Goal: Transaction & Acquisition: Book appointment/travel/reservation

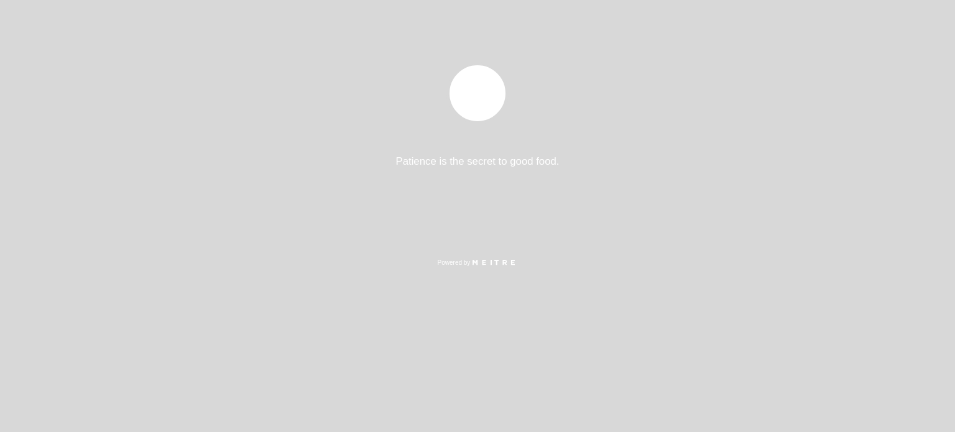
select select "es"
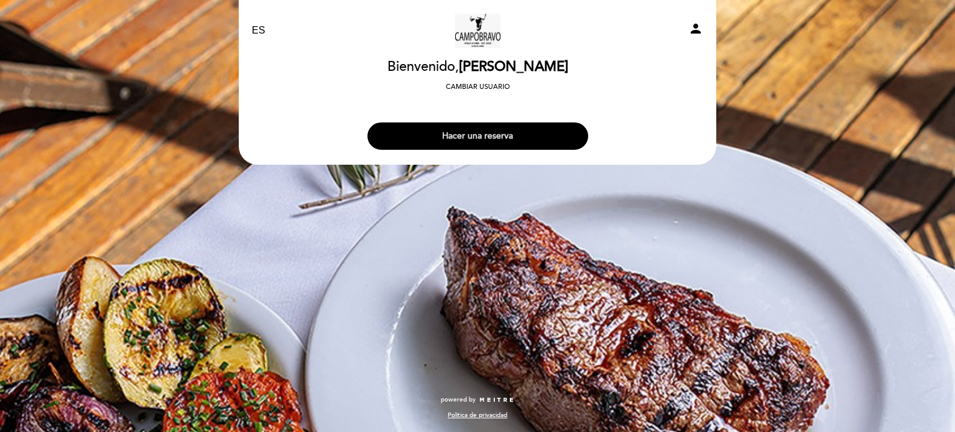
click at [483, 134] on button "Hacer una reserva" at bounding box center [477, 135] width 221 height 27
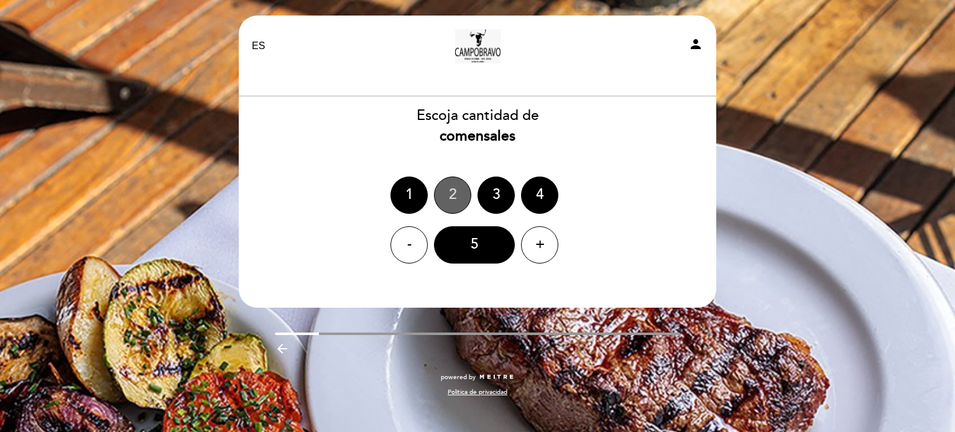
click at [454, 198] on div "2" at bounding box center [452, 195] width 37 height 37
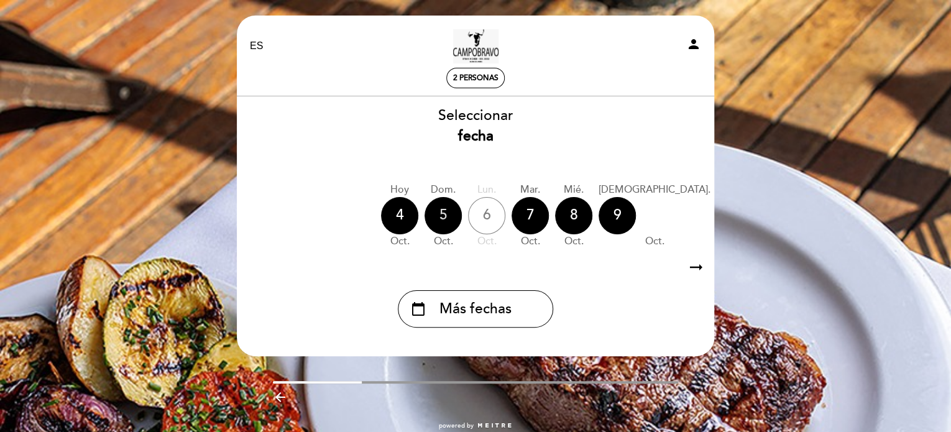
click at [442, 211] on div "5" at bounding box center [442, 215] width 37 height 37
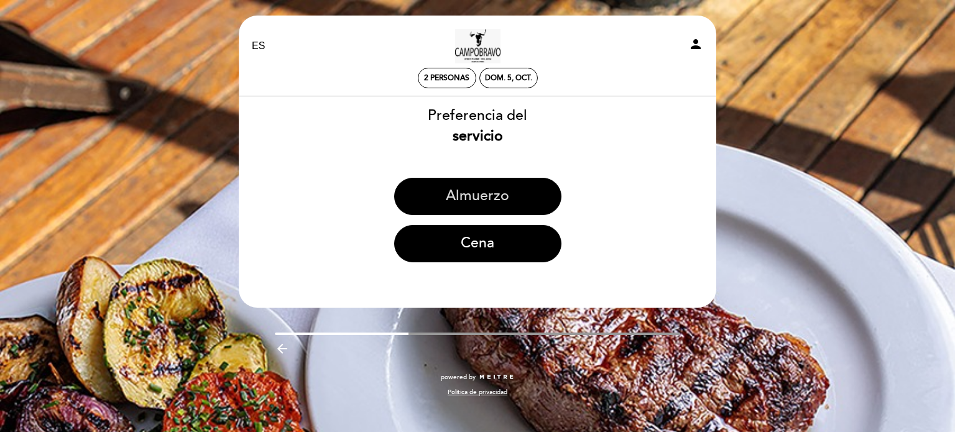
click at [479, 195] on button "Almuerzo" at bounding box center [477, 196] width 167 height 37
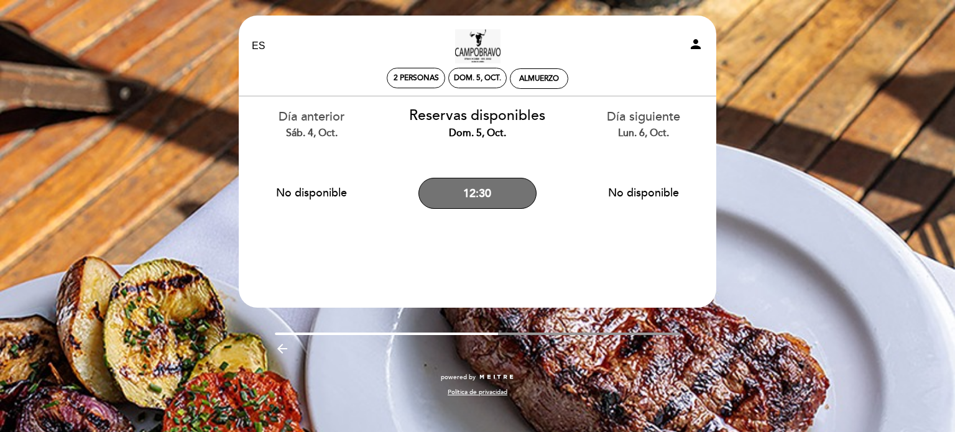
click at [479, 195] on button "12:30" at bounding box center [477, 193] width 118 height 31
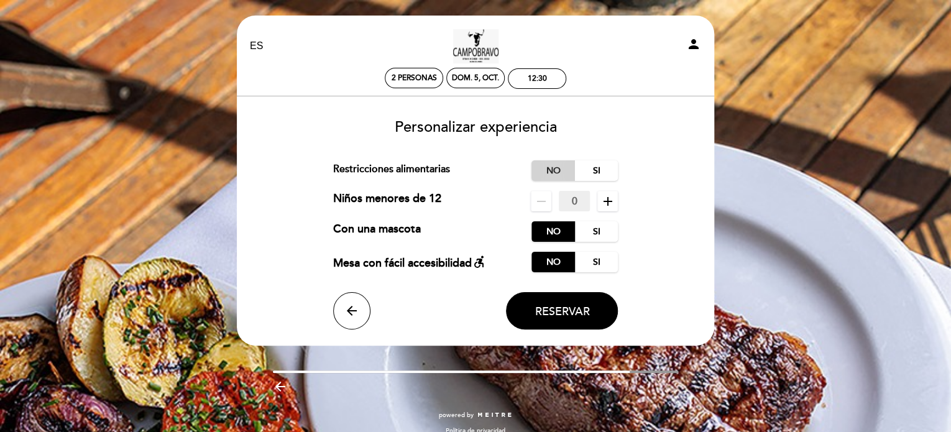
click at [556, 171] on label "No" at bounding box center [553, 170] width 44 height 21
click at [560, 310] on span "Reservar" at bounding box center [562, 312] width 55 height 14
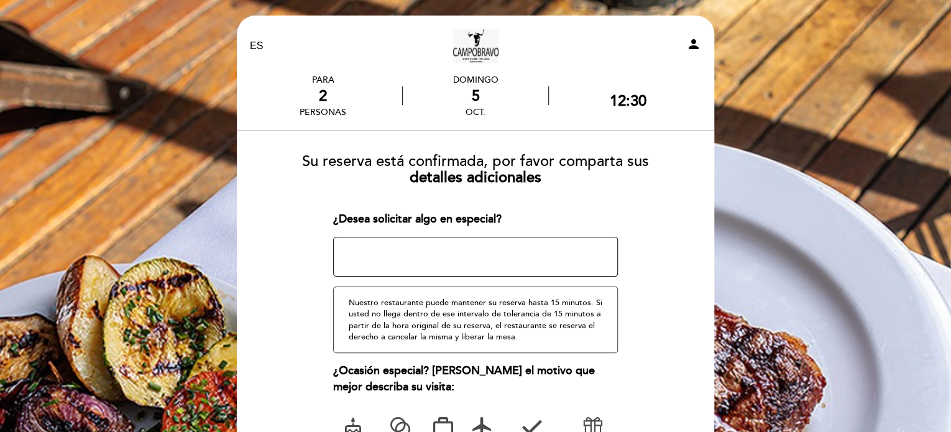
scroll to position [103, 0]
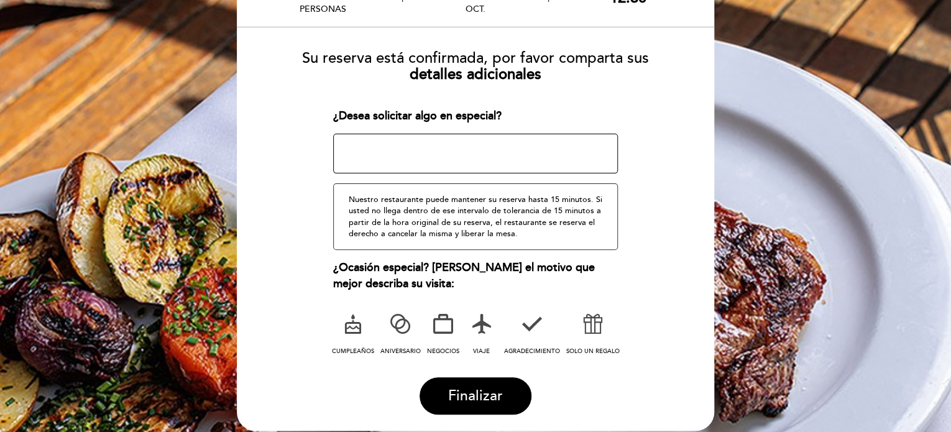
click at [354, 149] on textarea at bounding box center [475, 154] width 285 height 40
type textarea "En el 1 piso"
click at [472, 397] on span "Finalizar" at bounding box center [475, 395] width 55 height 17
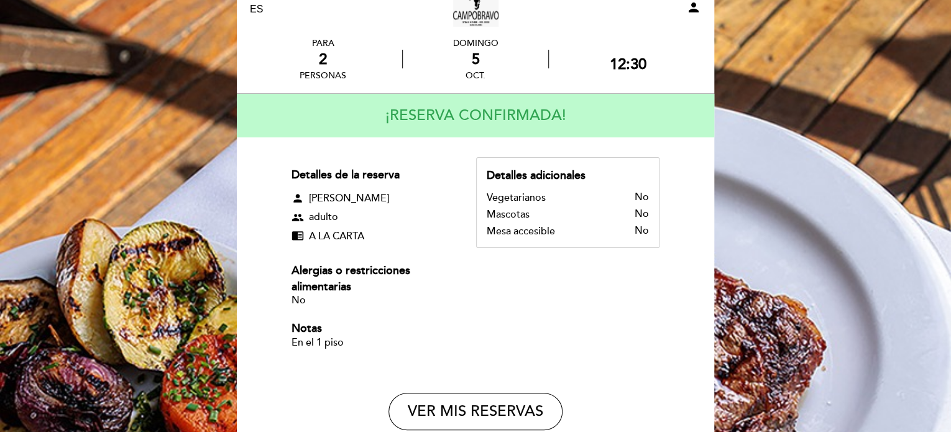
scroll to position [0, 0]
